Goal: Information Seeking & Learning: Learn about a topic

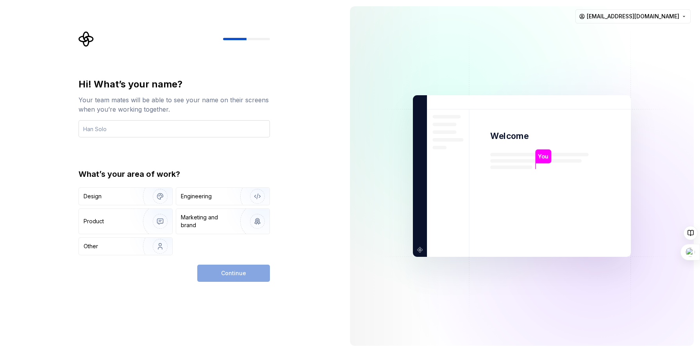
click at [105, 129] on input "text" at bounding box center [175, 128] width 192 height 17
type input "[PERSON_NAME]"
click at [282, 151] on div "Hi! What’s your name? Your team mates will be able to see your name on their sc…" at bounding box center [172, 176] width 344 height 353
click at [237, 202] on img "button" at bounding box center [252, 196] width 50 height 52
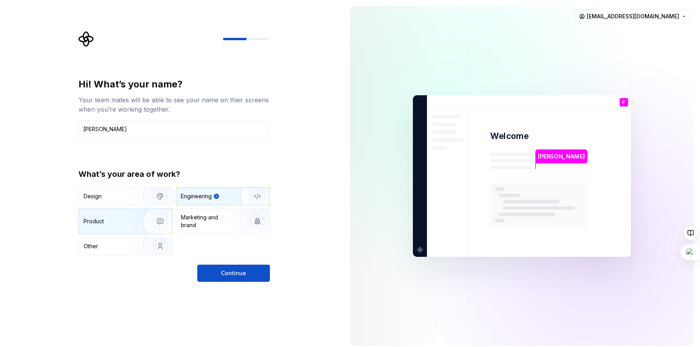
click at [136, 232] on img "button" at bounding box center [155, 221] width 50 height 52
click at [225, 197] on div "Engineering" at bounding box center [212, 197] width 62 height 8
click at [227, 263] on div "Hi! What’s your name? Your team mates will be able to see your name on their sc…" at bounding box center [175, 180] width 192 height 204
click at [228, 279] on button "Continue" at bounding box center [233, 273] width 73 height 17
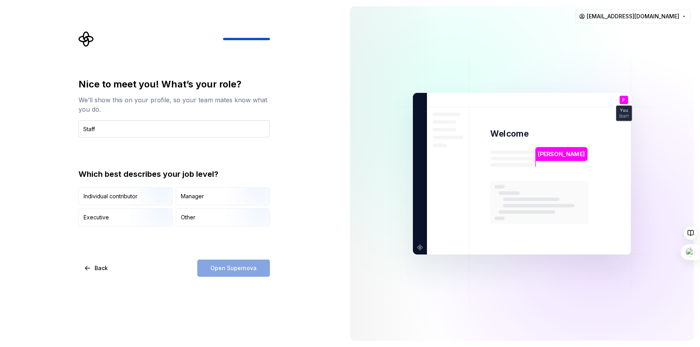
type input "Staff Engineer"
click at [149, 202] on img "button" at bounding box center [154, 206] width 50 height 52
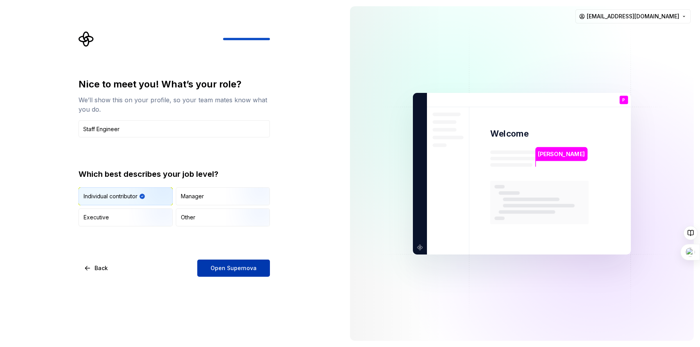
click at [254, 272] on button "Open Supernova" at bounding box center [233, 268] width 73 height 17
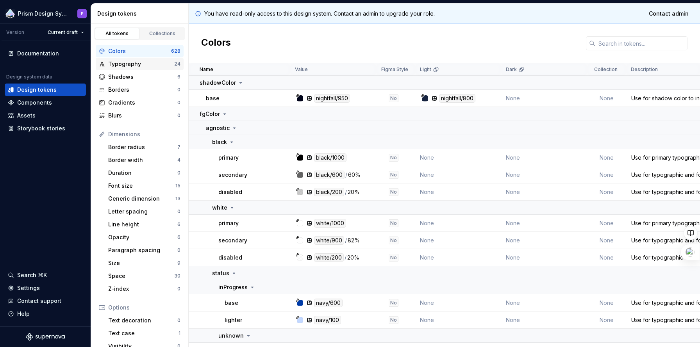
click at [129, 65] on div "Typography" at bounding box center [141, 64] width 66 height 8
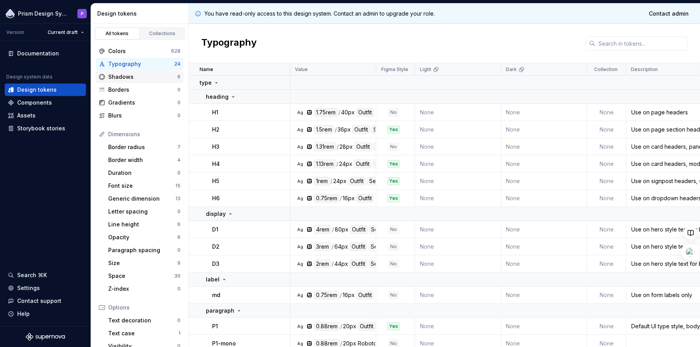
click at [125, 81] on div "Shadows 6" at bounding box center [140, 77] width 88 height 13
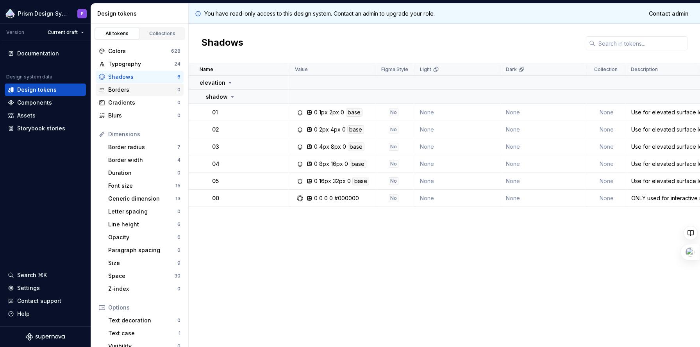
click at [124, 93] on div "Borders" at bounding box center [142, 90] width 69 height 8
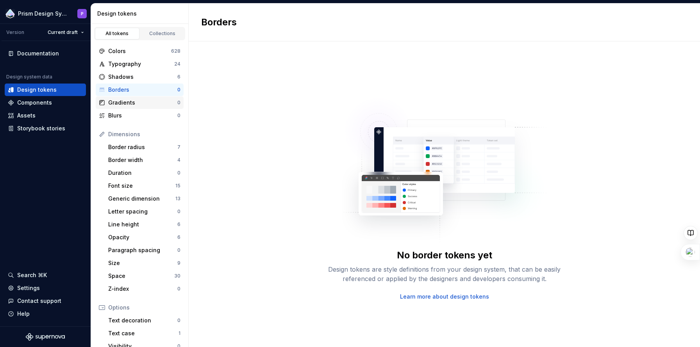
click at [124, 109] on div "Gradients 0" at bounding box center [140, 103] width 88 height 13
click at [124, 118] on div "Blurs" at bounding box center [142, 116] width 69 height 8
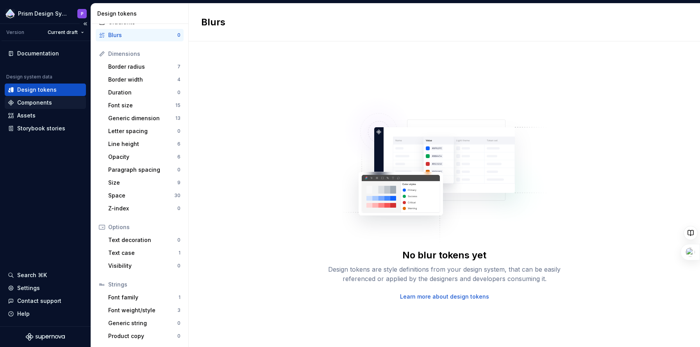
click at [41, 105] on div "Components" at bounding box center [34, 103] width 35 height 8
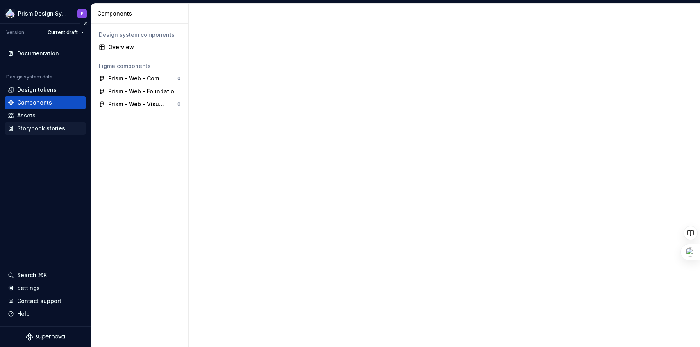
click at [41, 127] on div "Storybook stories" at bounding box center [41, 129] width 48 height 8
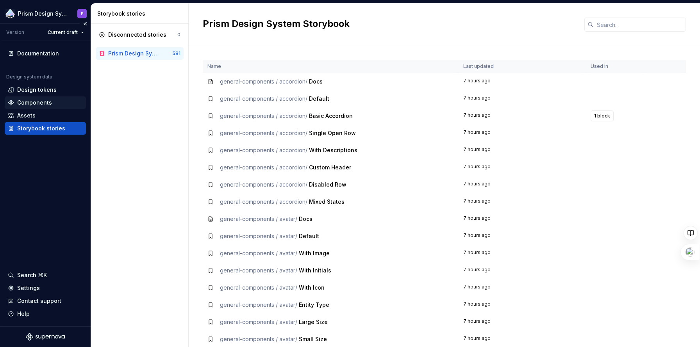
click at [47, 103] on div "Components" at bounding box center [34, 103] width 35 height 8
